Goal: Transaction & Acquisition: Book appointment/travel/reservation

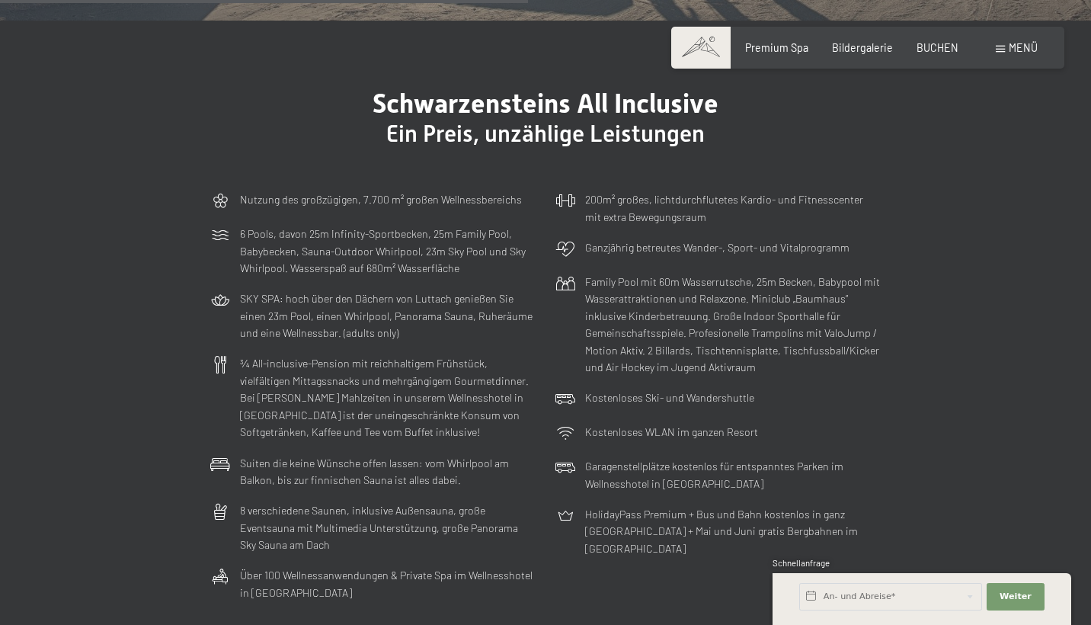
scroll to position [3856, 0]
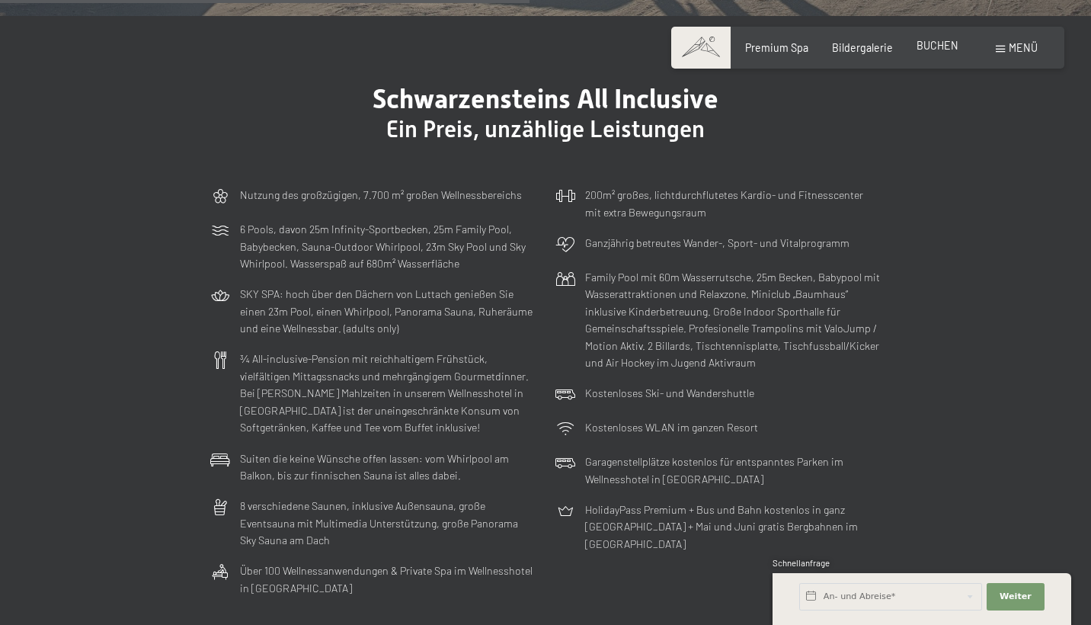
click at [931, 54] on div "Premium Spa Bildergalerie BUCHEN" at bounding box center [840, 47] width 284 height 15
click at [932, 46] on span "BUCHEN" at bounding box center [938, 45] width 42 height 13
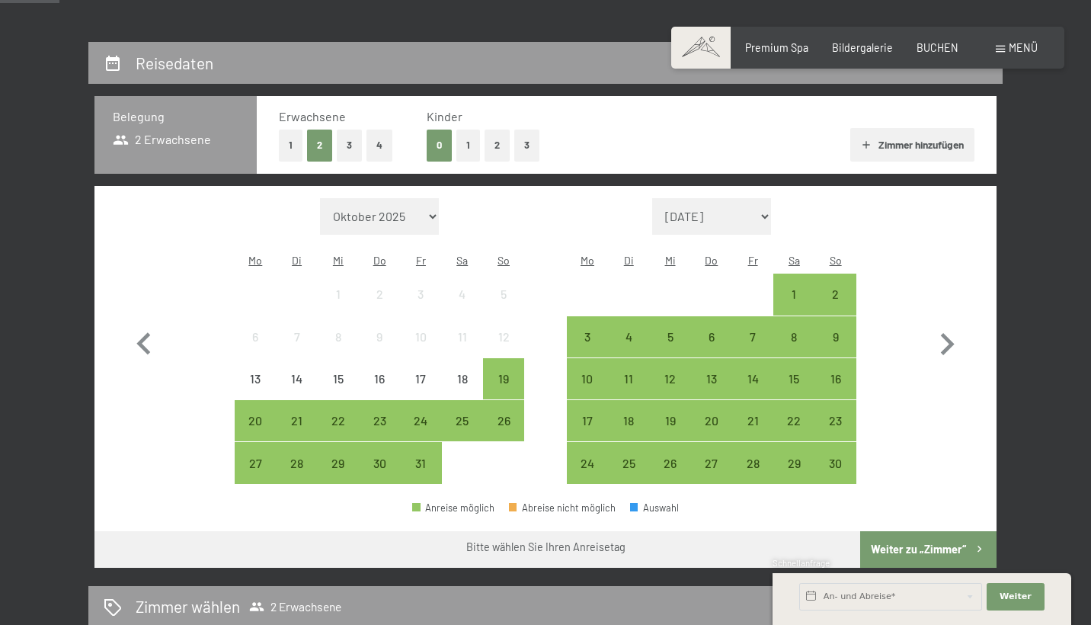
scroll to position [279, 0]
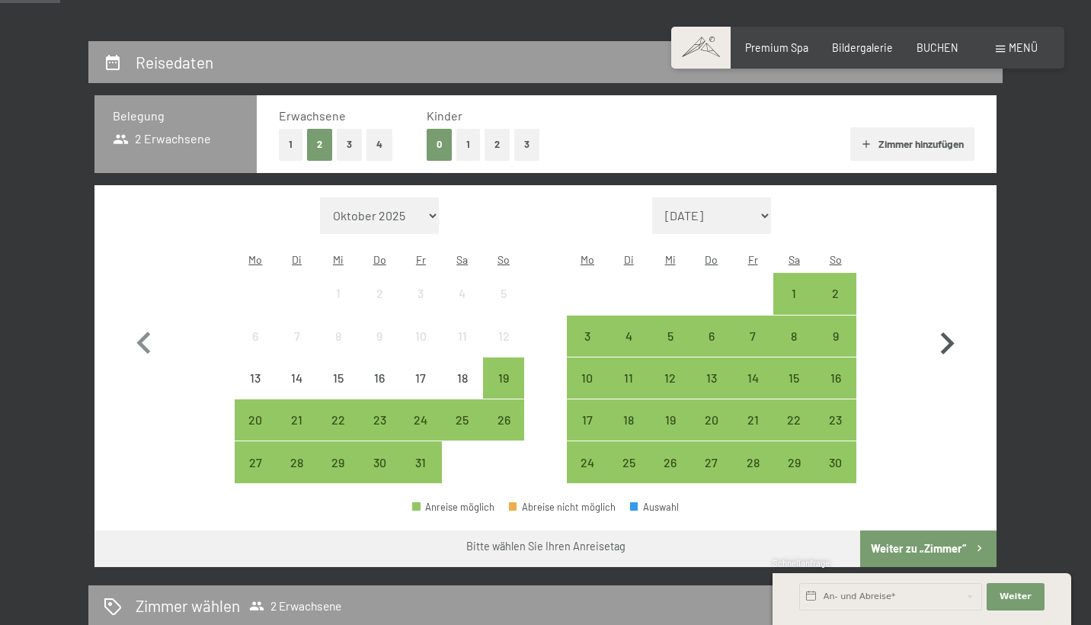
click at [947, 323] on icon "button" at bounding box center [947, 344] width 44 height 44
select select "2025-11-01"
select select "2025-12-01"
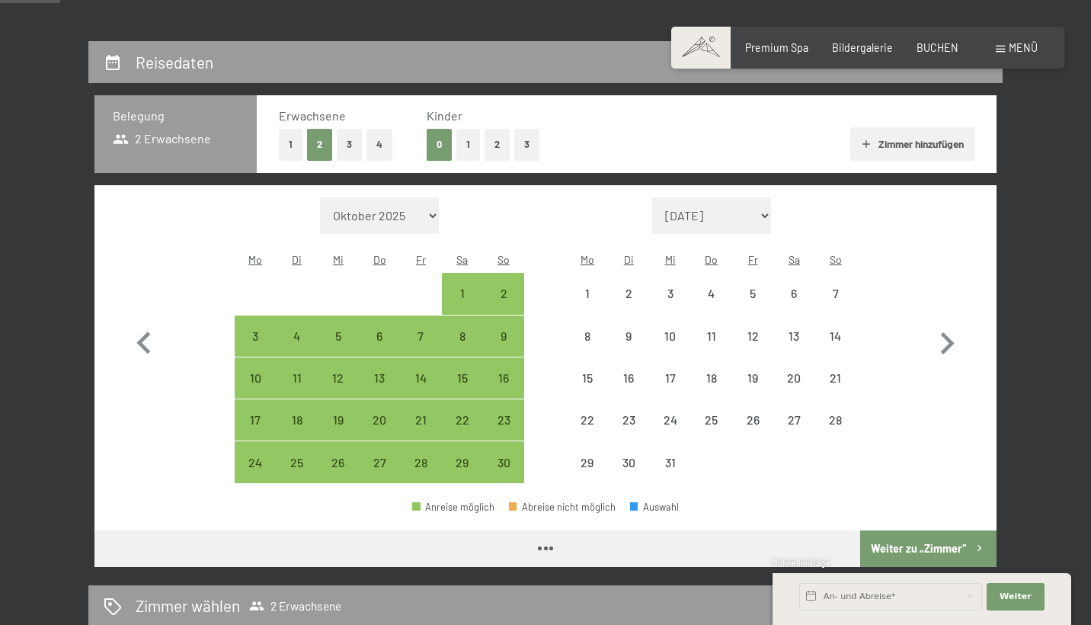
select select "2025-11-01"
select select "2025-12-01"
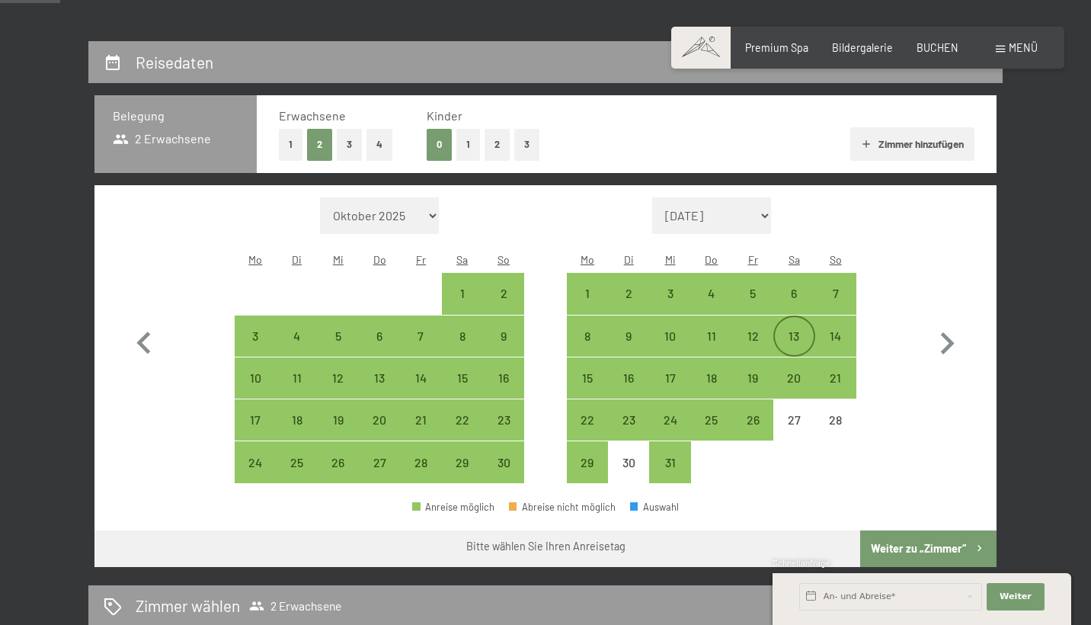
click at [792, 330] on div "13" at bounding box center [794, 349] width 38 height 38
select select "2025-11-01"
select select "2025-12-01"
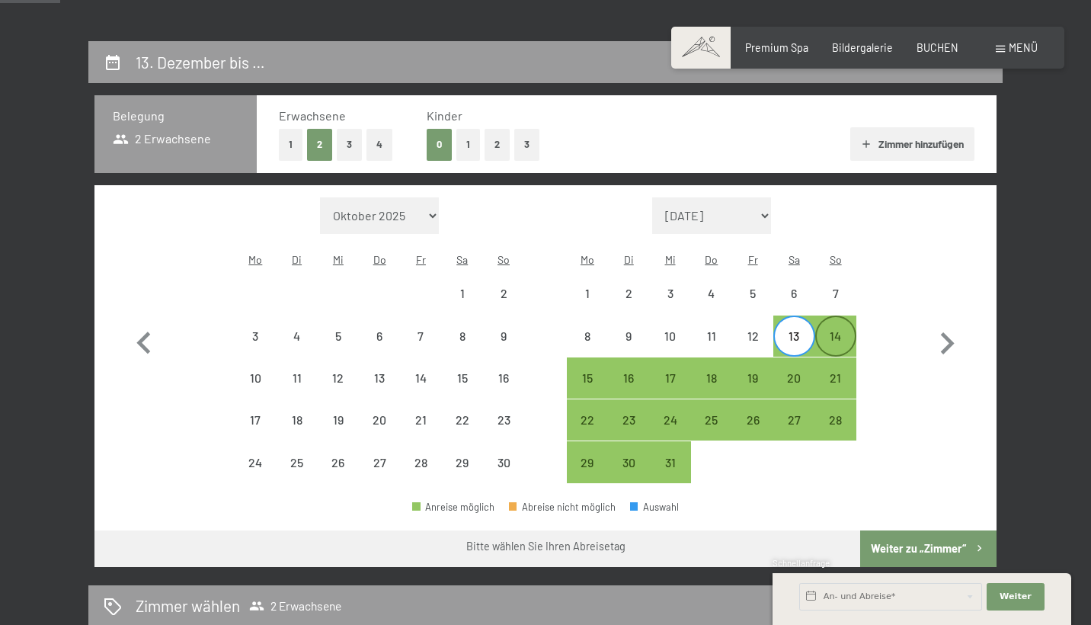
click at [833, 330] on div "14" at bounding box center [836, 349] width 38 height 38
select select "2025-11-01"
select select "2025-12-01"
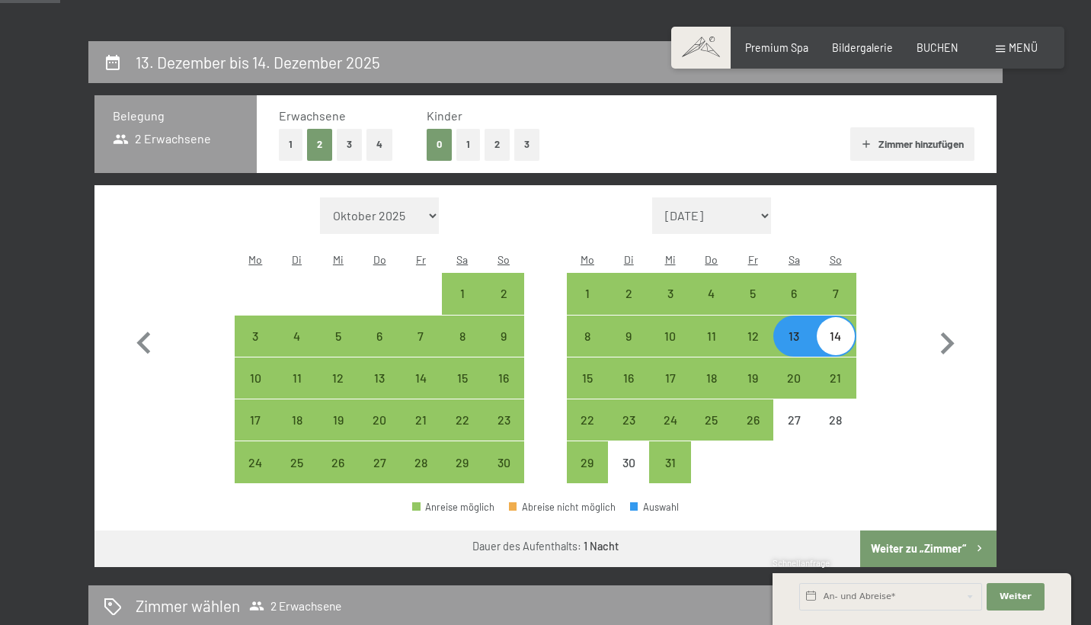
click at [941, 530] on button "Weiter zu „Zimmer“" at bounding box center [928, 548] width 136 height 37
select select "2025-11-01"
select select "2025-12-01"
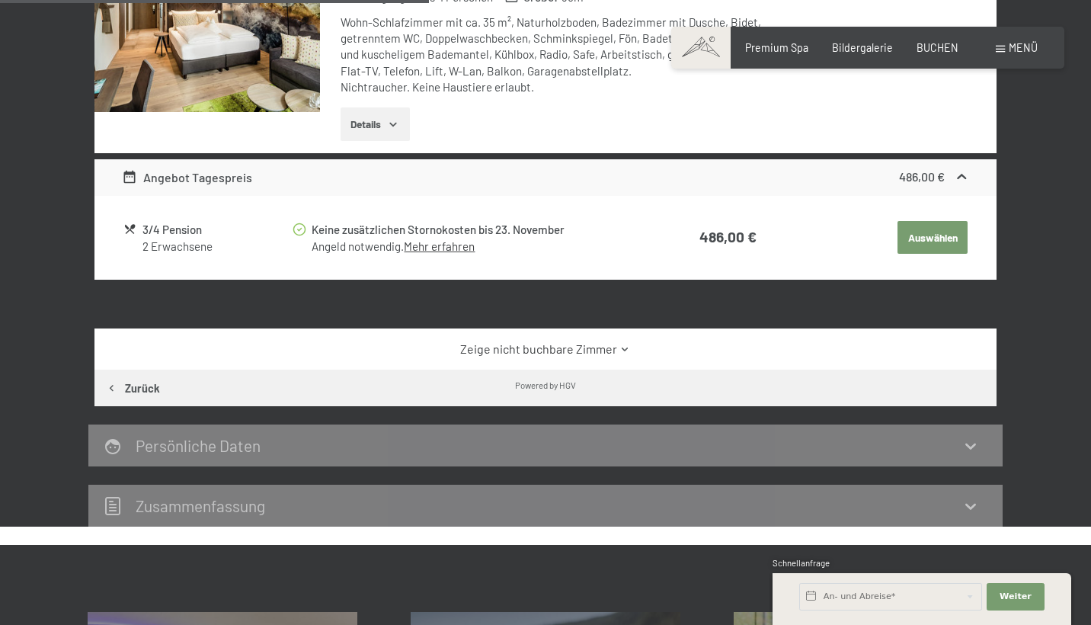
scroll to position [549, 0]
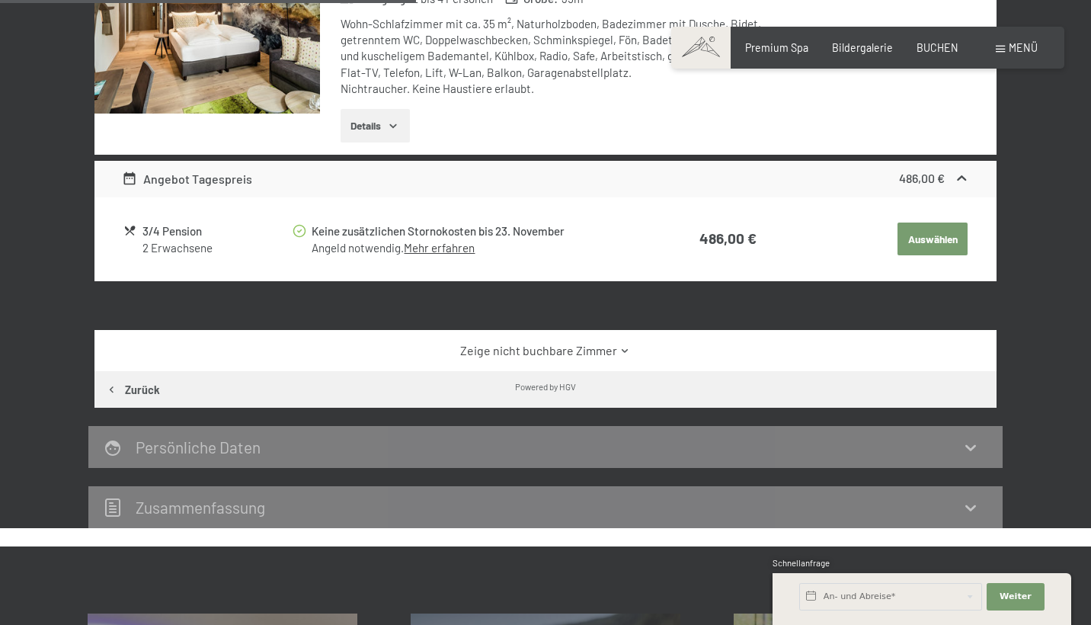
click at [621, 348] on icon at bounding box center [625, 350] width 11 height 11
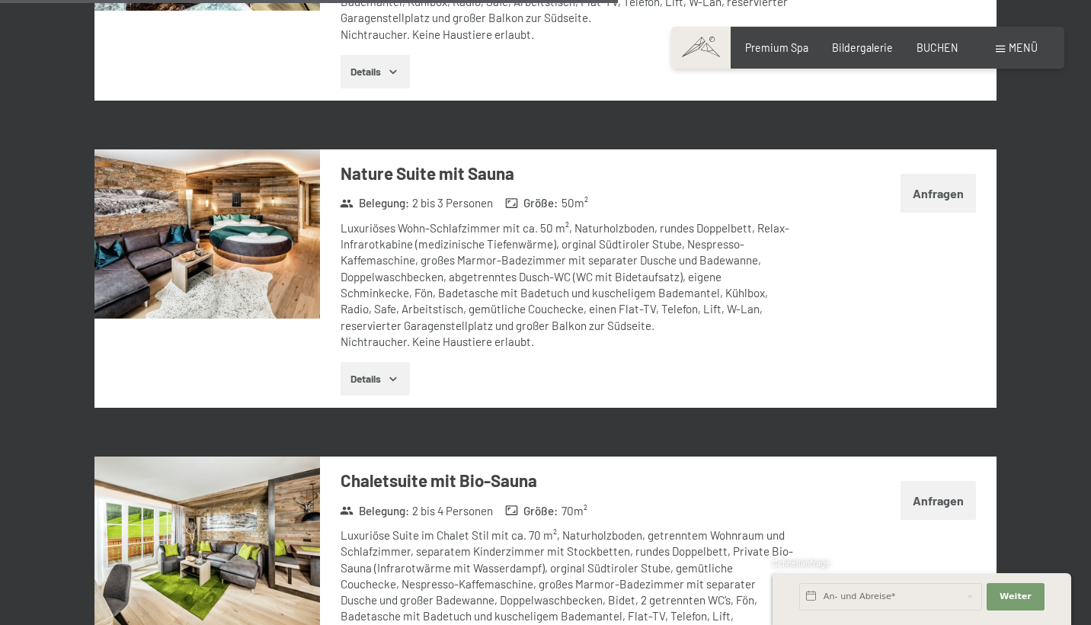
scroll to position [2736, 0]
